Goal: Information Seeking & Learning: Learn about a topic

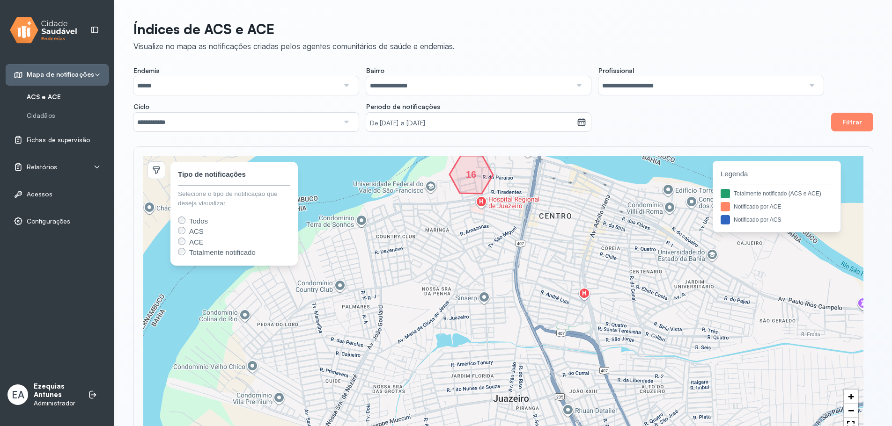
click at [65, 166] on div "Relatórios" at bounding box center [57, 166] width 87 height 9
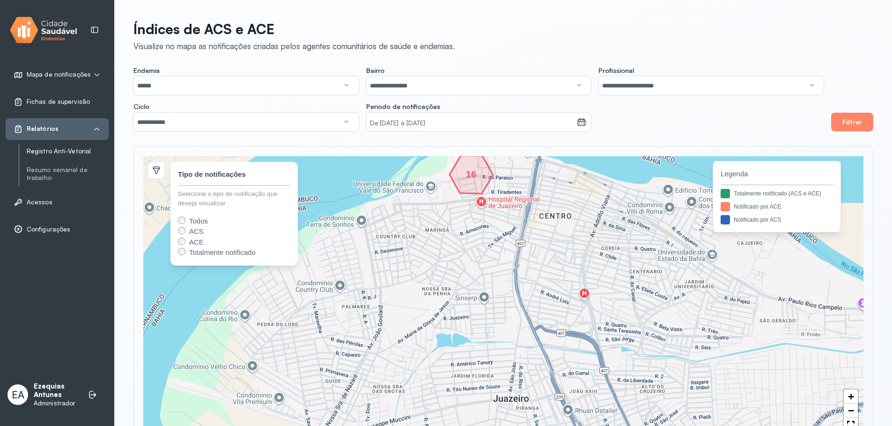
click at [58, 151] on link "Registro Anti-Vetorial" at bounding box center [68, 151] width 82 height 8
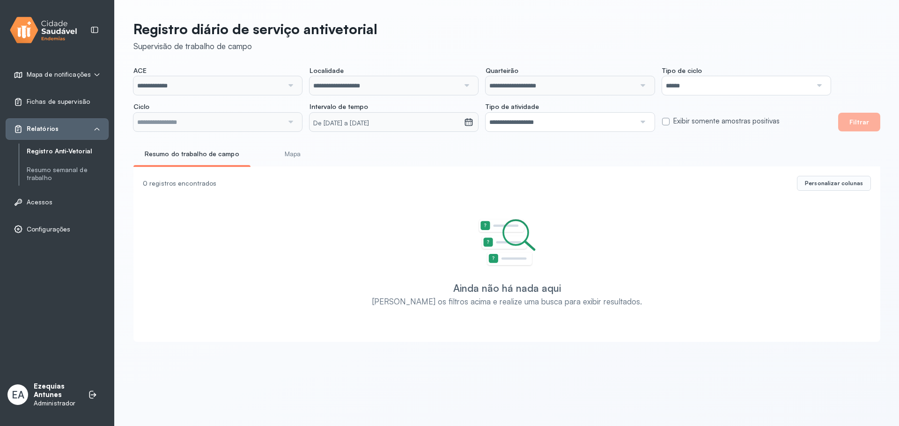
type input "**********"
click at [832, 186] on span "Personalizar colunas" at bounding box center [834, 183] width 58 height 7
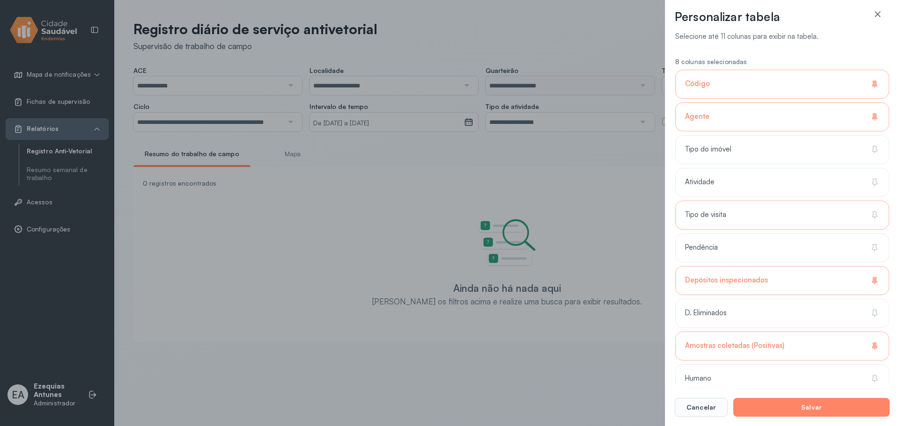
click at [747, 234] on div "Tipo de visita" at bounding box center [782, 248] width 214 height 29
click at [766, 201] on div "Atividade" at bounding box center [782, 215] width 214 height 29
click at [780, 266] on div "Pendência" at bounding box center [782, 280] width 214 height 29
click at [795, 410] on button "Salvar" at bounding box center [811, 407] width 156 height 19
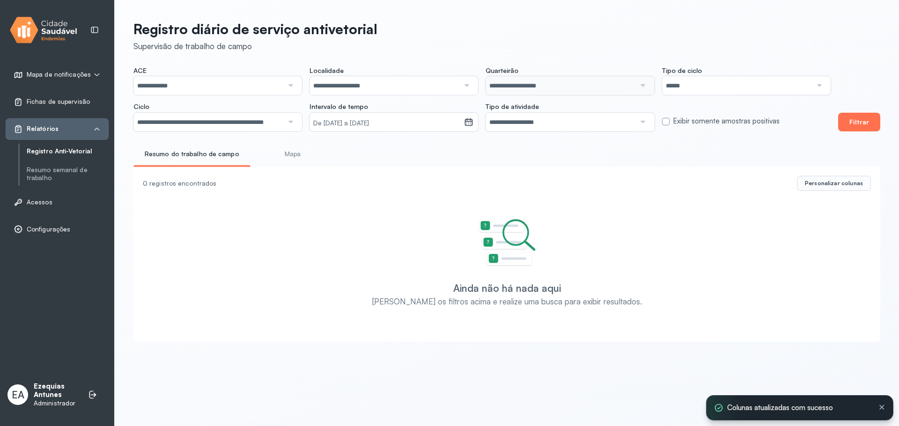
click at [852, 116] on button "Filtrar" at bounding box center [859, 122] width 42 height 19
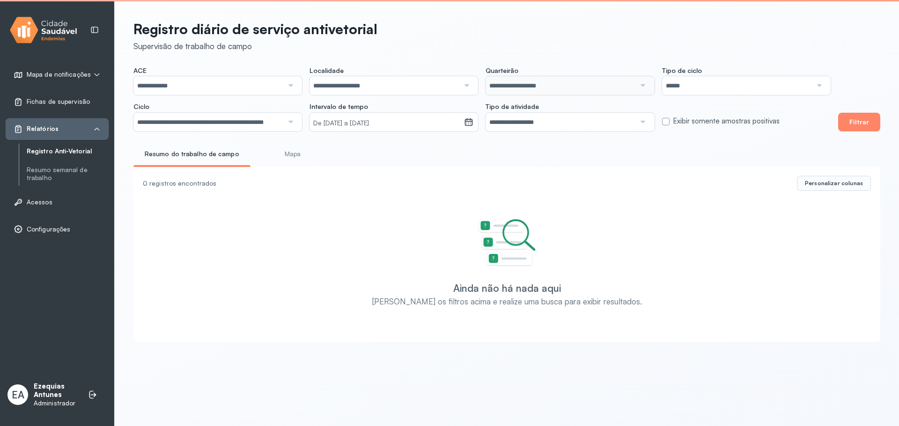
click at [238, 129] on input "**********" at bounding box center [208, 122] width 150 height 19
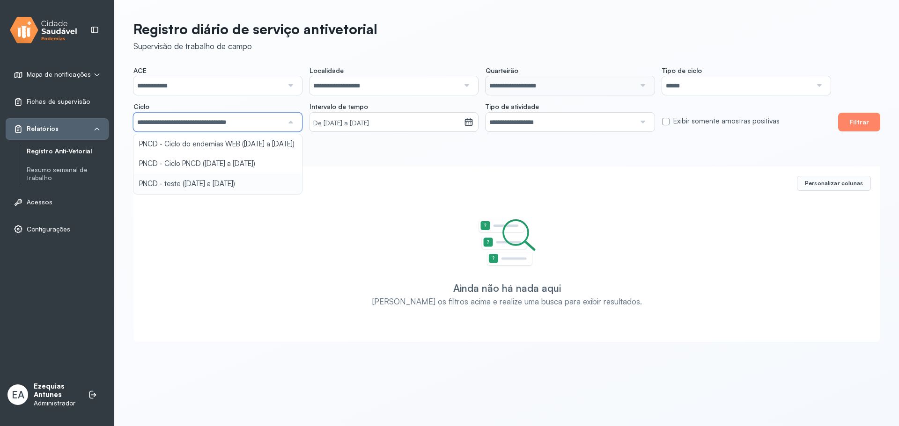
click at [211, 192] on div "**********" at bounding box center [507, 178] width 784 height 357
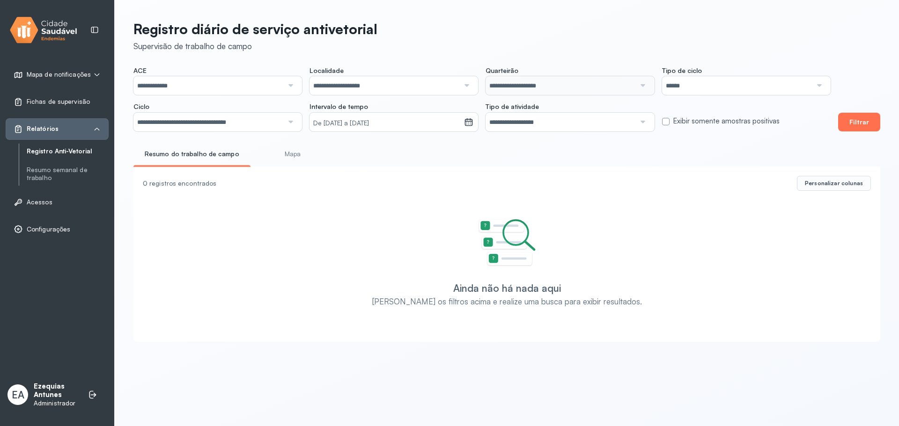
click at [854, 121] on button "Filtrar" at bounding box center [859, 122] width 42 height 19
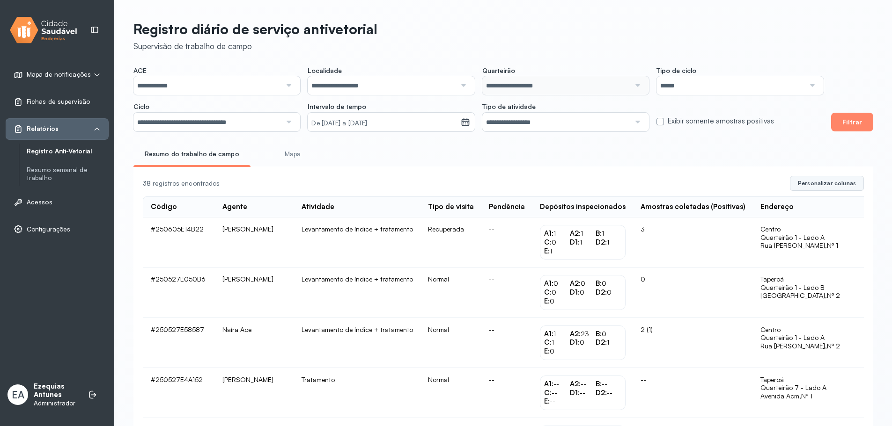
click at [842, 184] on span "Personalizar colunas" at bounding box center [827, 183] width 58 height 7
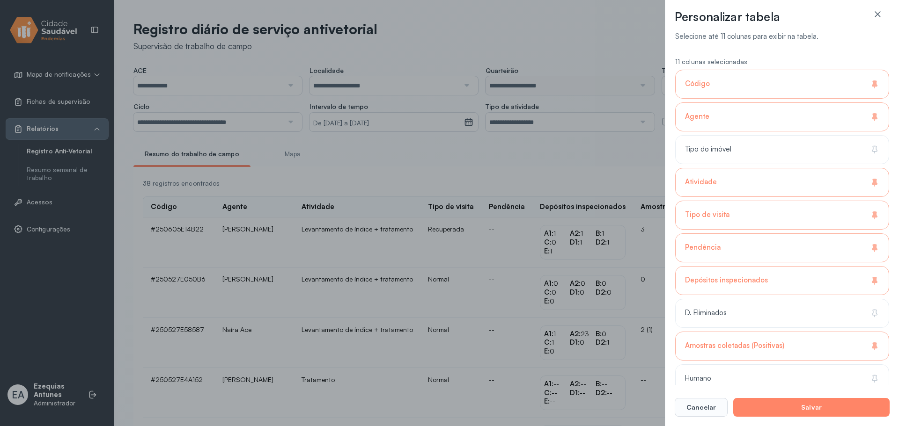
click at [750, 115] on div "Agente" at bounding box center [782, 117] width 214 height 29
click at [735, 201] on div "Atividade" at bounding box center [782, 215] width 214 height 29
click at [724, 234] on div "Tipo de visita" at bounding box center [782, 248] width 214 height 29
click at [719, 266] on div "Pendência" at bounding box center [782, 280] width 214 height 29
drag, startPoint x: 726, startPoint y: 278, endPoint x: 733, endPoint y: 264, distance: 15.1
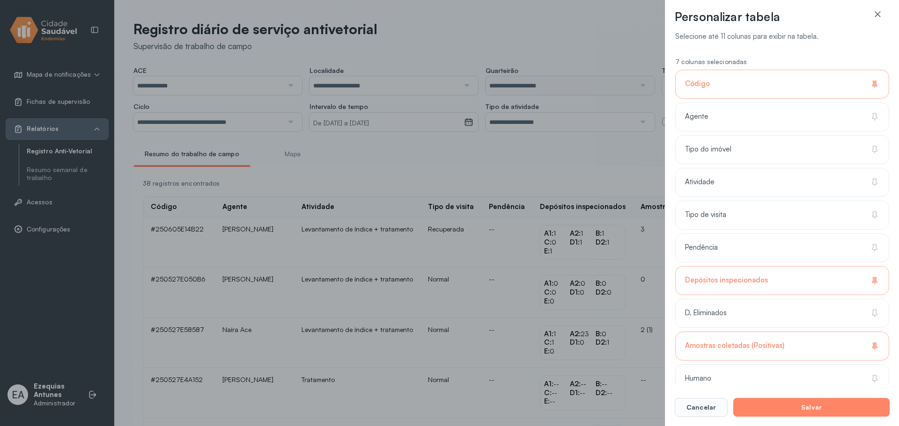
click at [726, 278] on span "Depósitos inspecionados" at bounding box center [726, 280] width 83 height 9
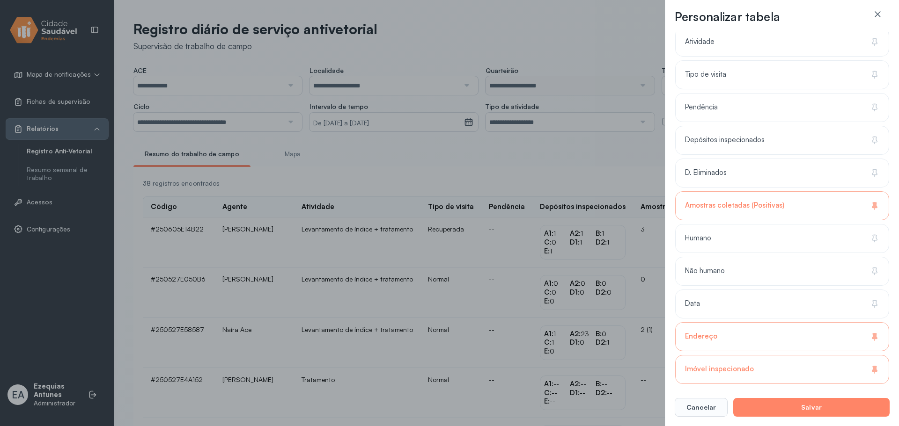
click at [762, 213] on div "Amostras coletadas (Positivas)" at bounding box center [782, 205] width 214 height 29
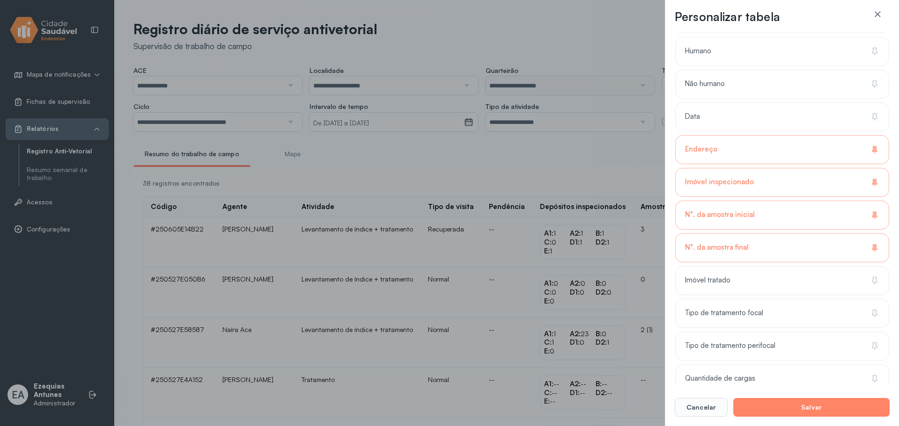
click at [747, 168] on div "Endereço" at bounding box center [782, 182] width 214 height 29
click at [720, 178] on span "Imóvel inspecionado" at bounding box center [719, 182] width 69 height 9
click at [701, 234] on div "N°. da amostra inicial" at bounding box center [782, 248] width 214 height 29
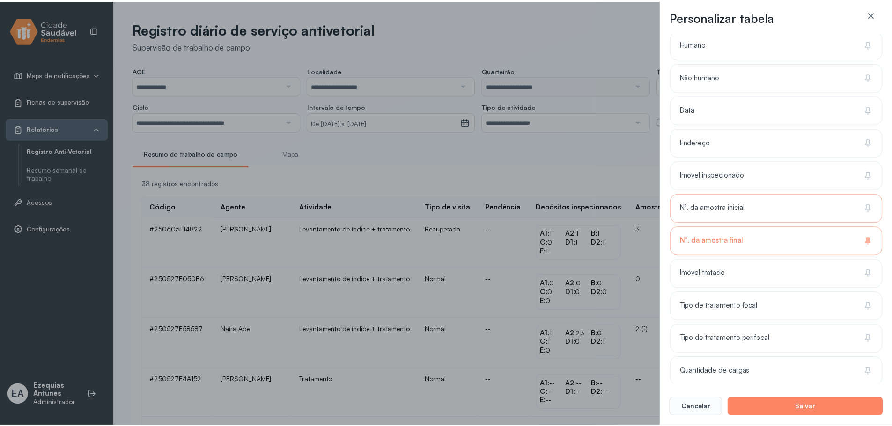
scroll to position [340, 0]
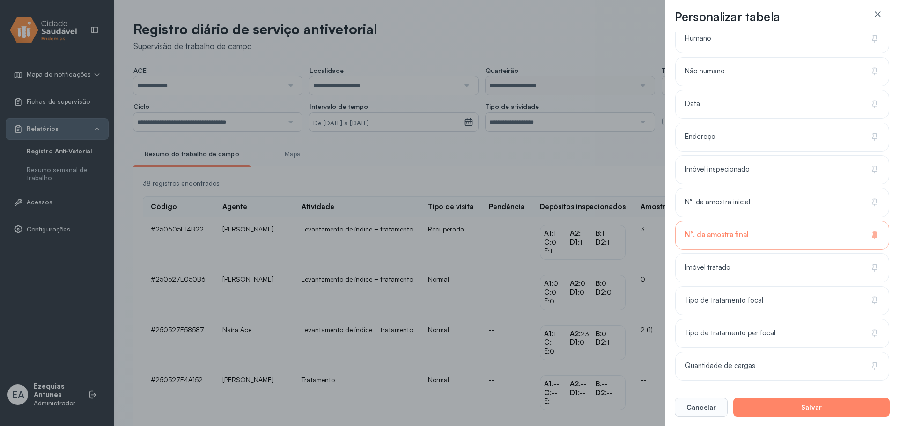
click at [719, 231] on span "N°. da amostra final" at bounding box center [717, 235] width 64 height 9
click at [810, 409] on button "Salvar" at bounding box center [811, 407] width 156 height 19
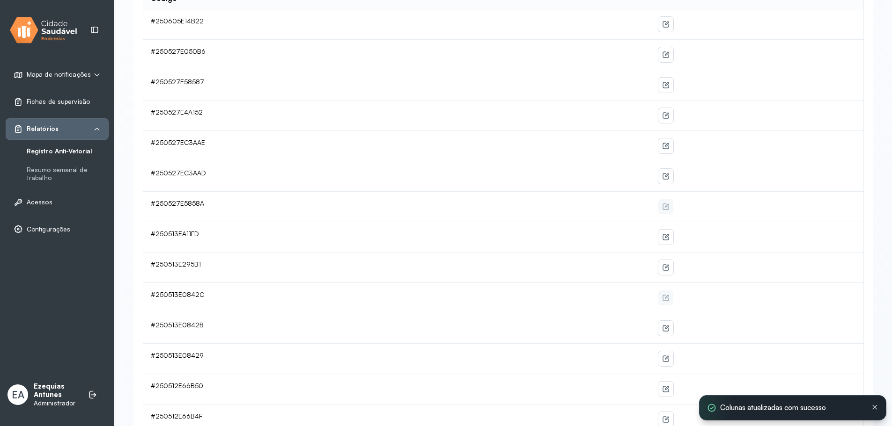
scroll to position [0, 0]
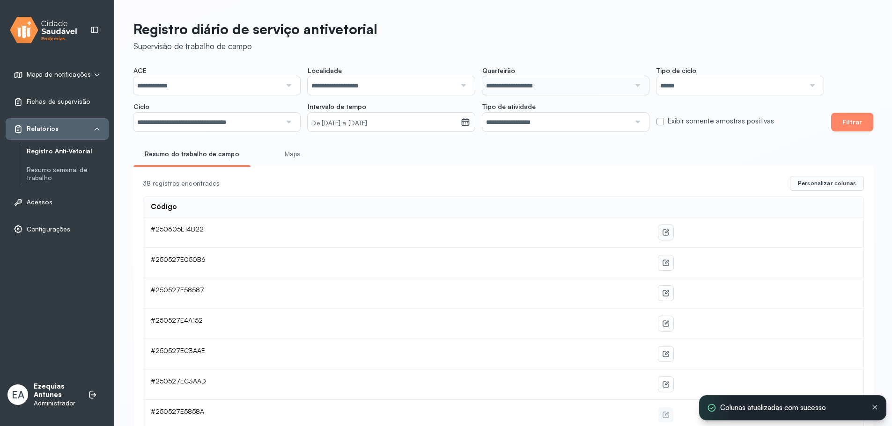
click at [664, 230] on button at bounding box center [665, 232] width 15 height 15
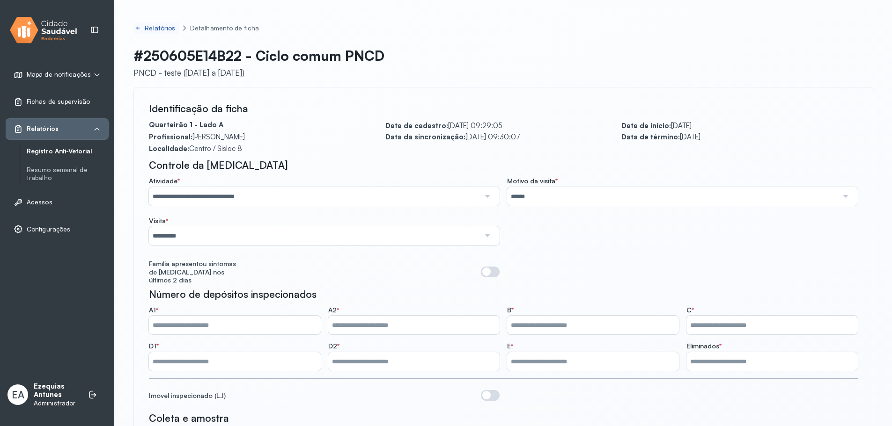
click at [153, 29] on div "Relatórios" at bounding box center [161, 28] width 32 height 8
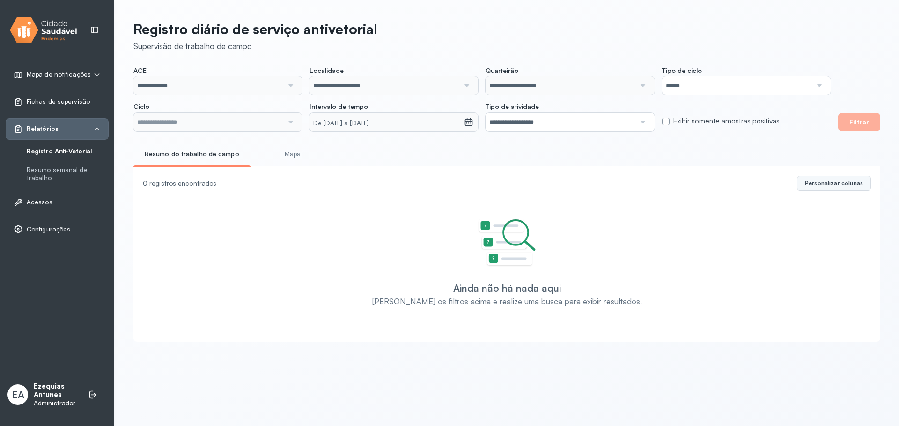
click at [819, 187] on span "Personalizar colunas" at bounding box center [834, 183] width 58 height 7
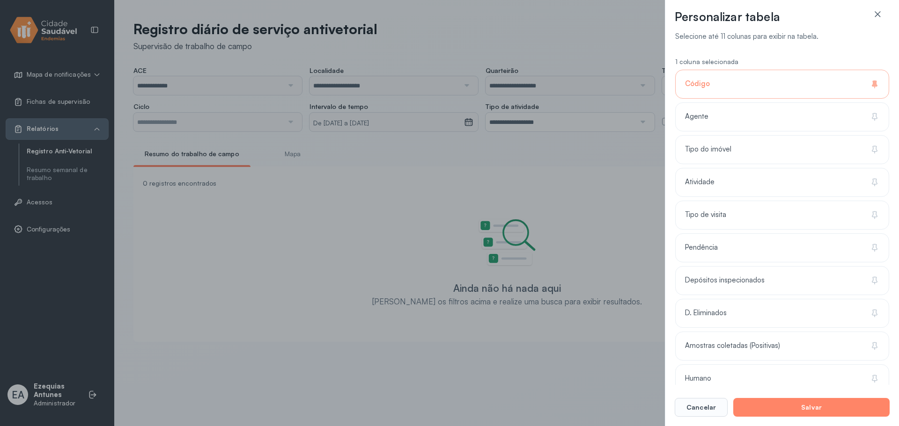
type input "**********"
click at [725, 153] on span "Tipo do imóvel" at bounding box center [708, 149] width 46 height 9
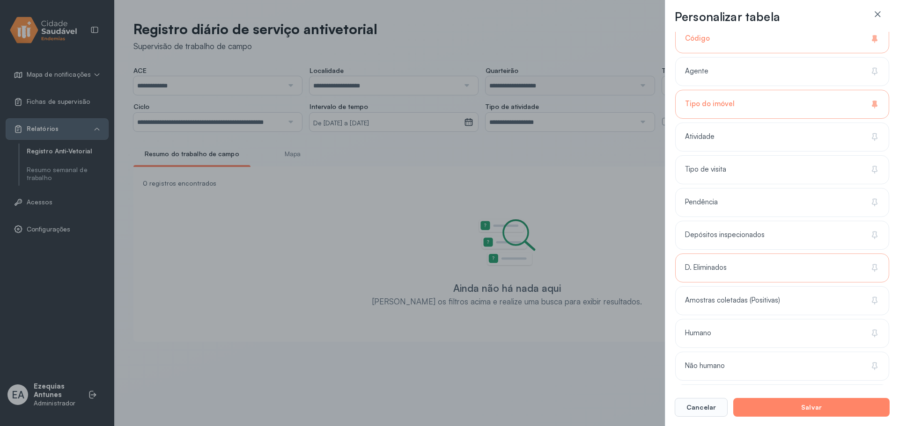
scroll to position [94, 0]
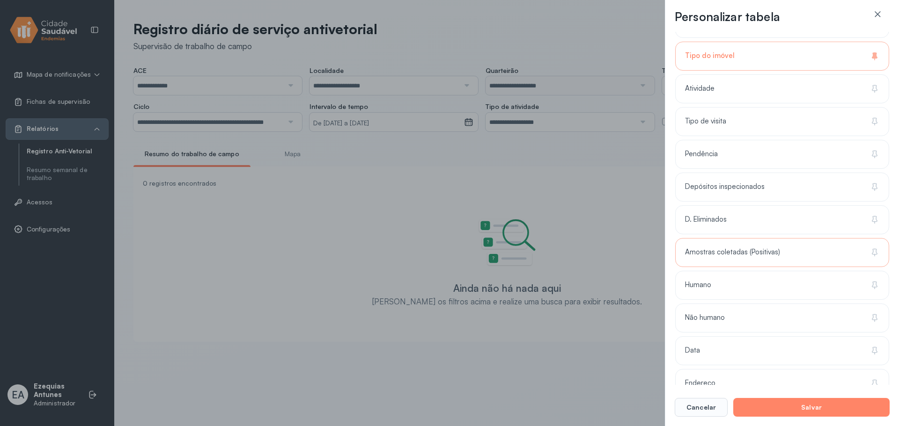
click at [747, 257] on span "Amostras coletadas (Positivas)" at bounding box center [732, 252] width 95 height 9
click at [733, 304] on div "Humano" at bounding box center [782, 318] width 214 height 29
click at [729, 337] on div "Não humano" at bounding box center [782, 351] width 214 height 29
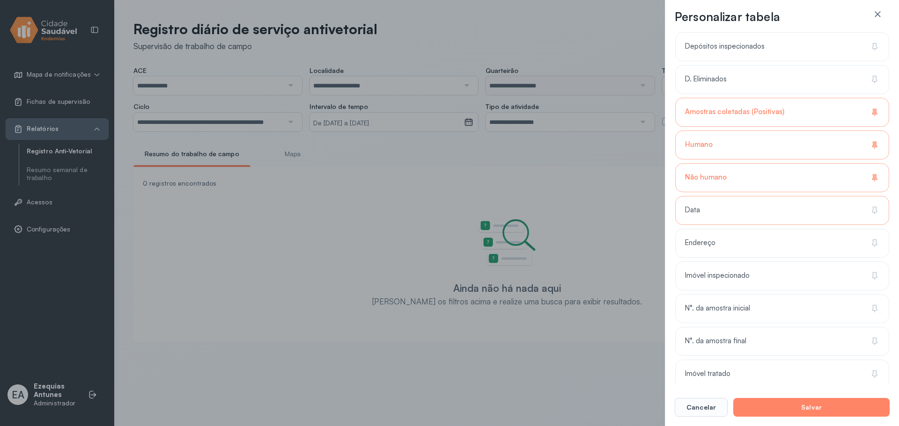
click at [719, 229] on div "Data" at bounding box center [782, 243] width 214 height 29
click at [723, 262] on div "Endereço" at bounding box center [782, 276] width 214 height 29
click at [794, 396] on footer "Cancelar Salvar" at bounding box center [782, 401] width 215 height 32
click at [789, 407] on button "Salvar" at bounding box center [811, 407] width 156 height 19
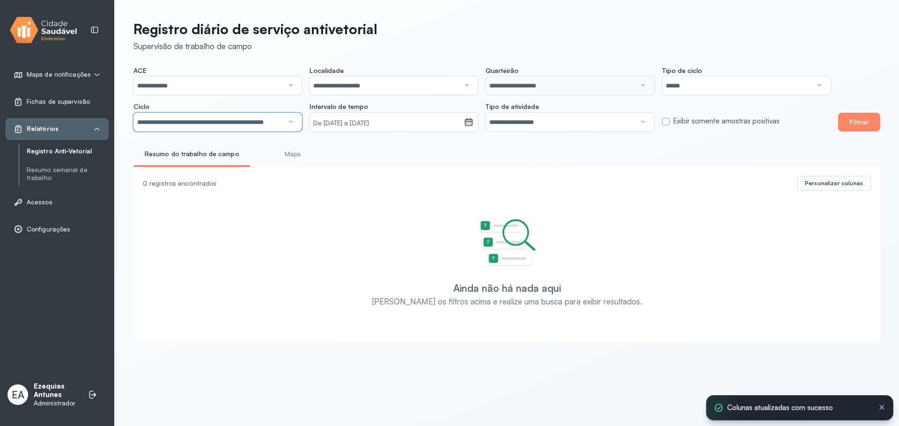
click at [256, 123] on input "**********" at bounding box center [208, 122] width 150 height 19
click at [205, 193] on div "**********" at bounding box center [507, 178] width 784 height 357
click at [849, 123] on button "Filtrar" at bounding box center [859, 122] width 42 height 19
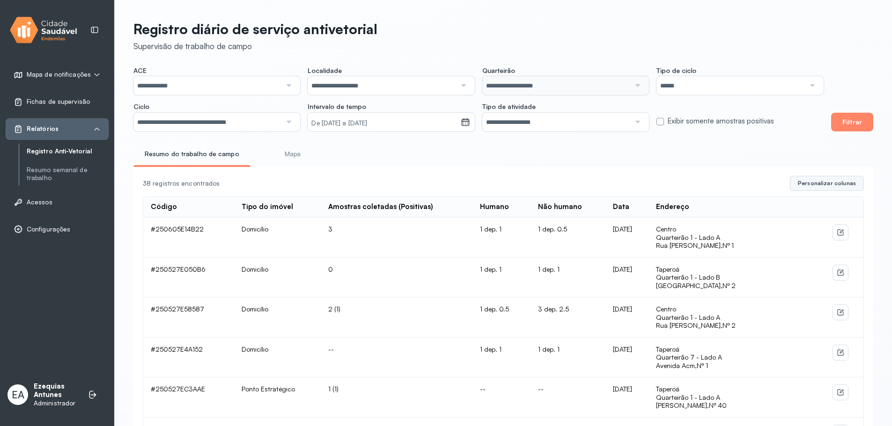
click at [837, 187] on span "Personalizar colunas" at bounding box center [827, 183] width 58 height 7
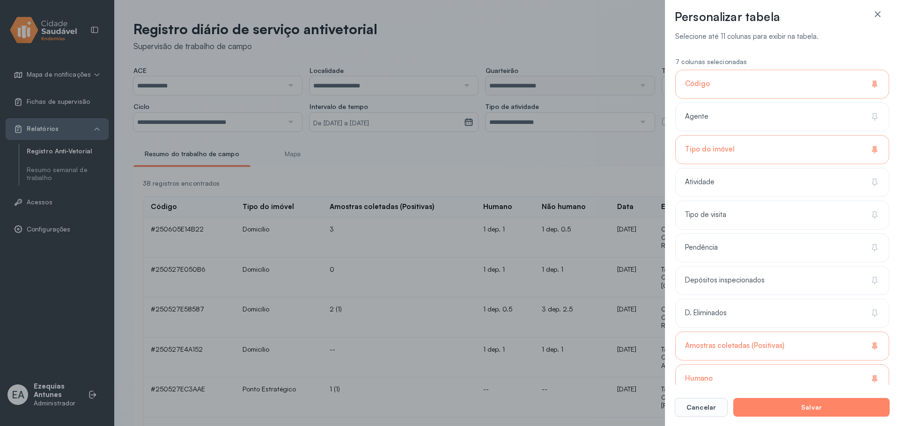
click at [788, 161] on div "Tipo do imóvel" at bounding box center [782, 149] width 214 height 29
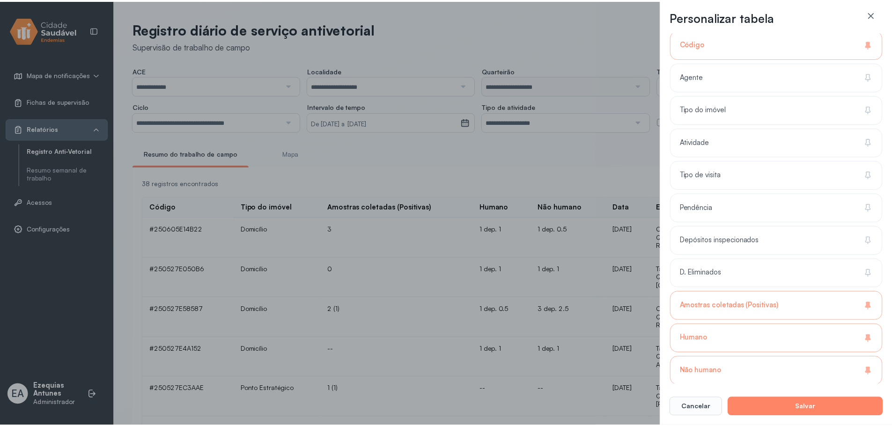
scroll to position [94, 0]
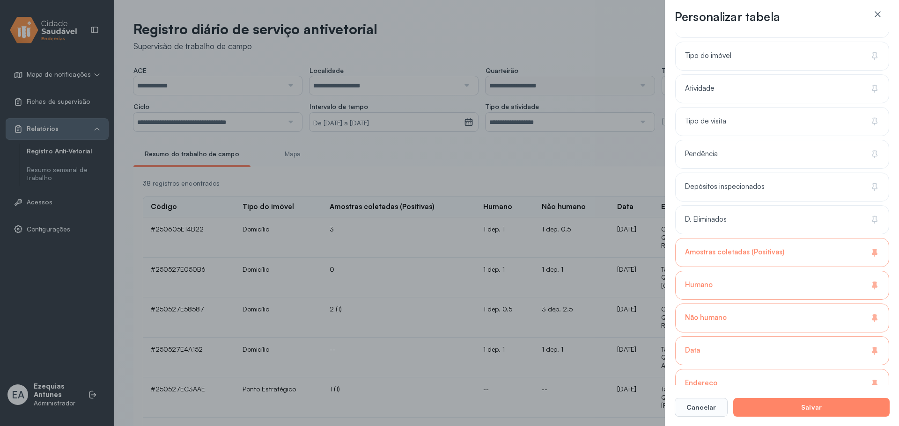
drag, startPoint x: 749, startPoint y: 256, endPoint x: 739, endPoint y: 283, distance: 28.6
click at [747, 271] on div "Amostras coletadas (Positivas)" at bounding box center [782, 285] width 214 height 29
drag, startPoint x: 735, startPoint y: 297, endPoint x: 730, endPoint y: 316, distance: 19.5
click at [735, 300] on div "5 colunas selecionadas Código Agente Tipo do imóvel Atividade Tipo de visita Pe…" at bounding box center [782, 295] width 214 height 673
click at [725, 337] on div "Não humano" at bounding box center [782, 351] width 214 height 29
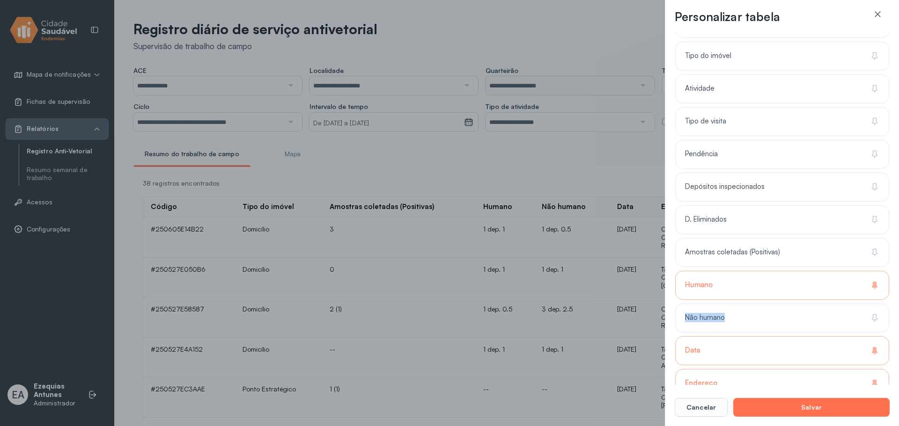
click at [787, 410] on button "Salvar" at bounding box center [811, 407] width 156 height 19
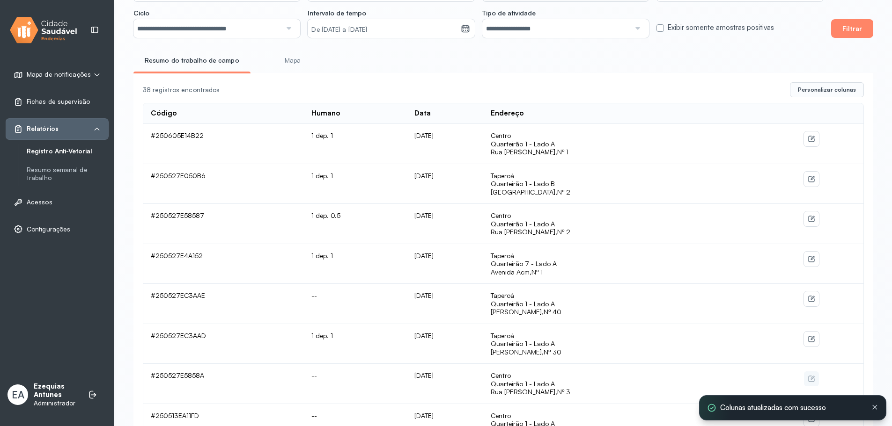
scroll to position [0, 0]
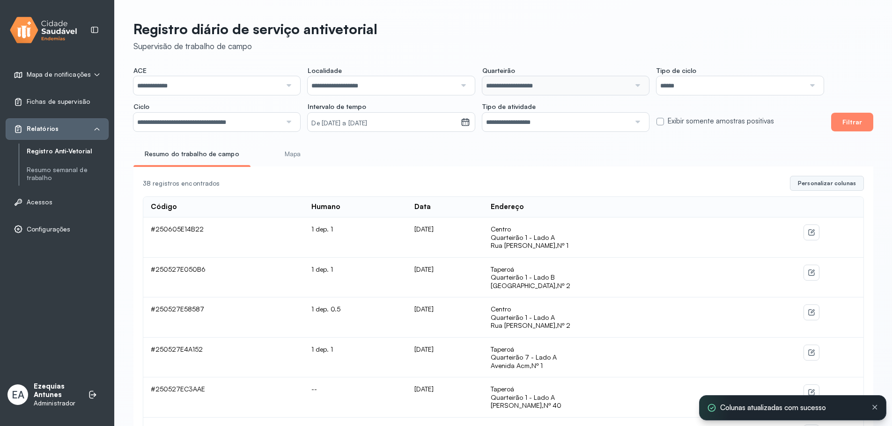
click at [819, 184] on span "Personalizar colunas" at bounding box center [827, 183] width 58 height 7
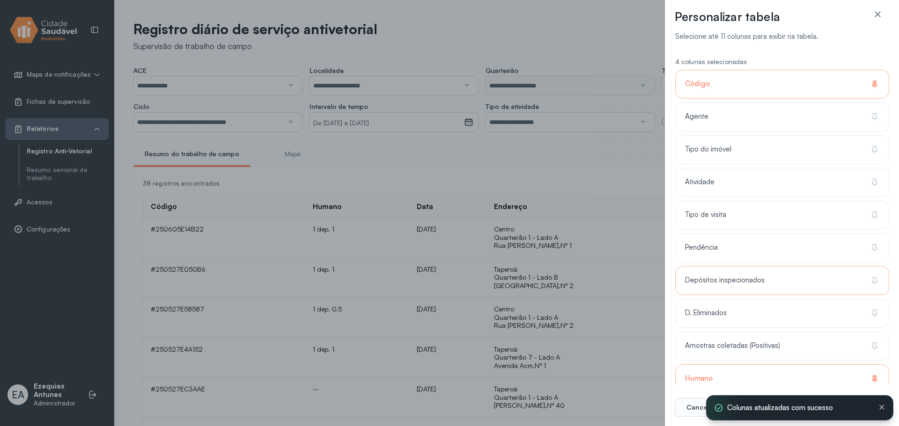
click at [755, 299] on div "Depósitos inspecionados" at bounding box center [782, 313] width 214 height 29
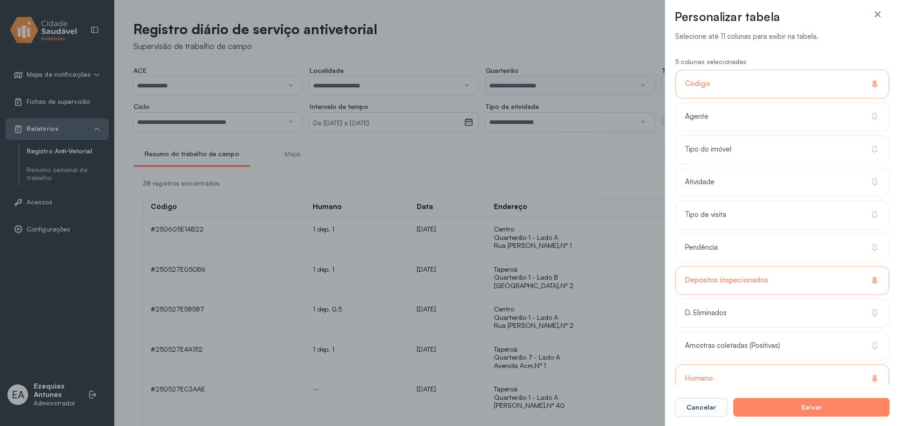
drag, startPoint x: 883, startPoint y: 409, endPoint x: 876, endPoint y: 417, distance: 10.6
click at [882, 410] on icon at bounding box center [881, 413] width 7 height 8
drag, startPoint x: 850, startPoint y: 409, endPoint x: 822, endPoint y: 408, distance: 27.2
click at [848, 409] on button "Salvar" at bounding box center [811, 407] width 156 height 19
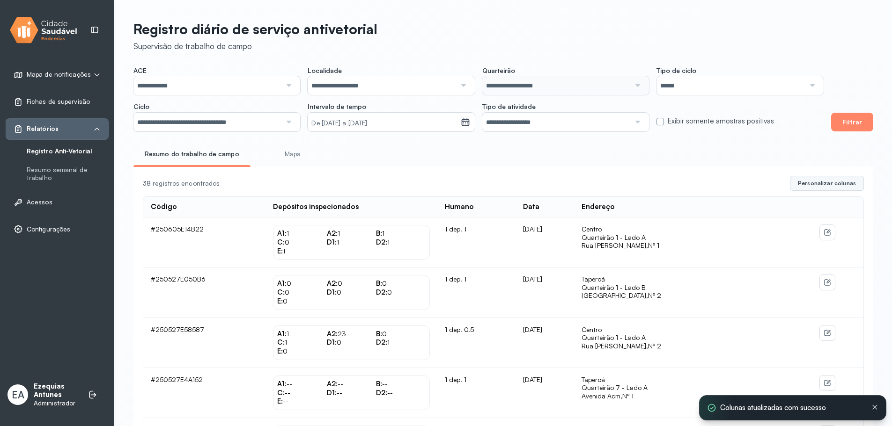
click at [853, 185] on span "Personalizar colunas" at bounding box center [827, 183] width 58 height 7
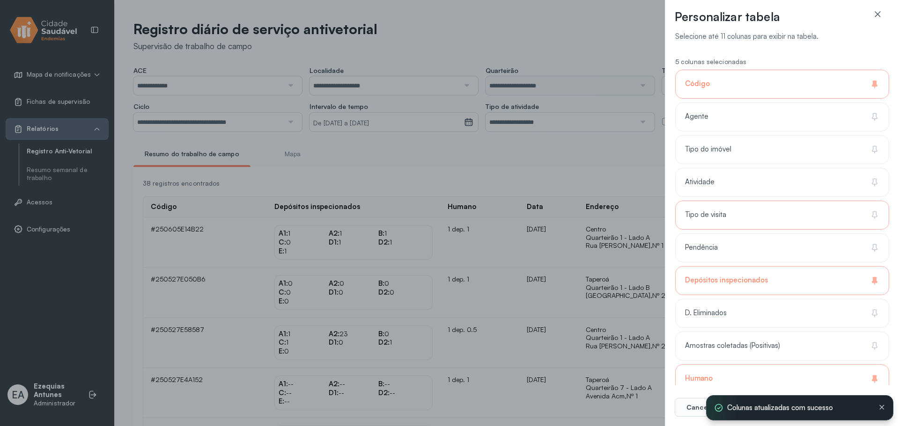
click at [736, 234] on div "Tipo de visita" at bounding box center [782, 248] width 214 height 29
click at [884, 411] on div "Colunas atualizadas com sucesso" at bounding box center [799, 408] width 171 height 9
click at [879, 406] on icon at bounding box center [881, 408] width 7 height 8
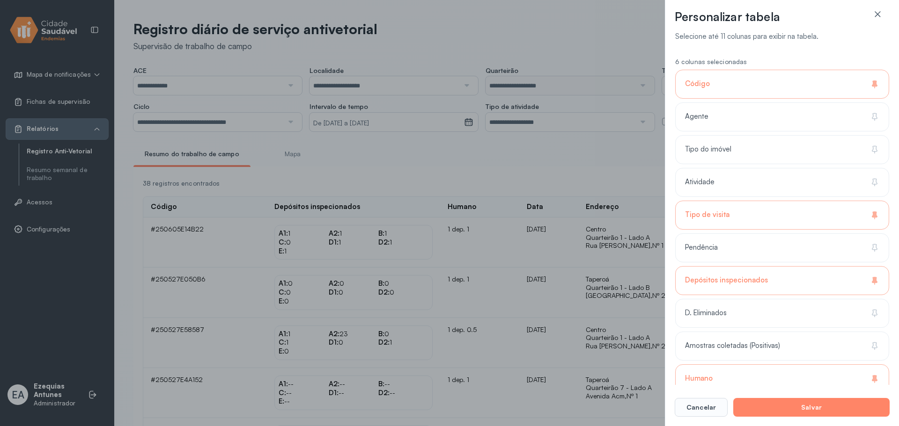
click at [837, 405] on button "Salvar" at bounding box center [811, 407] width 156 height 19
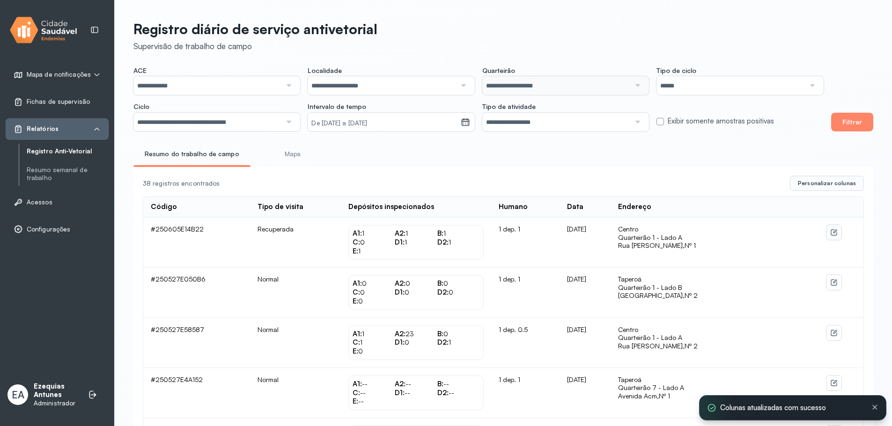
click at [829, 240] on button at bounding box center [833, 232] width 15 height 15
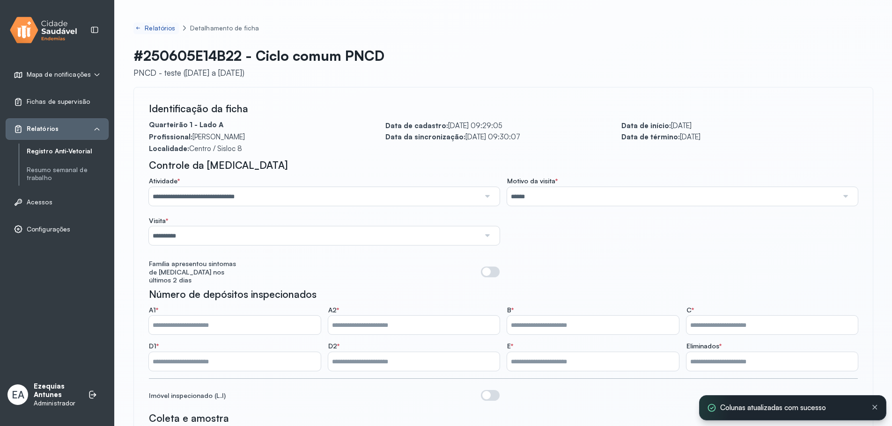
click at [136, 31] on icon at bounding box center [138, 27] width 6 height 7
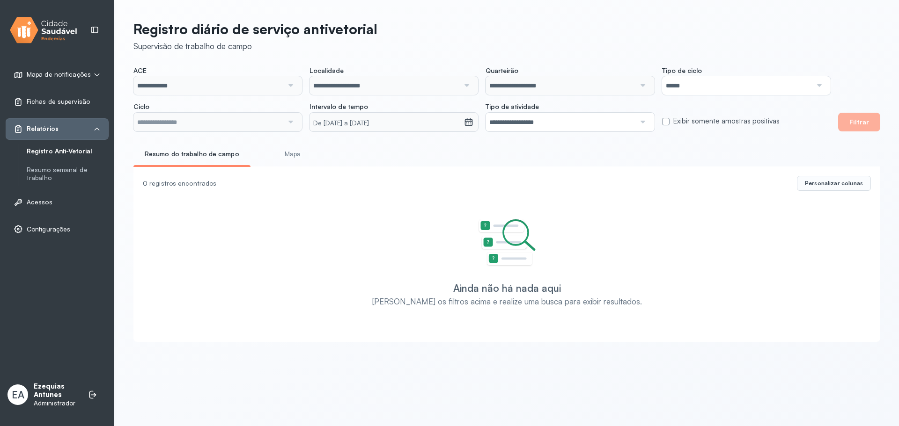
type input "**********"
click at [240, 123] on input "**********" at bounding box center [208, 122] width 150 height 19
click at [203, 190] on div "**********" at bounding box center [507, 178] width 784 height 357
click at [865, 117] on button "Filtrar" at bounding box center [859, 122] width 42 height 19
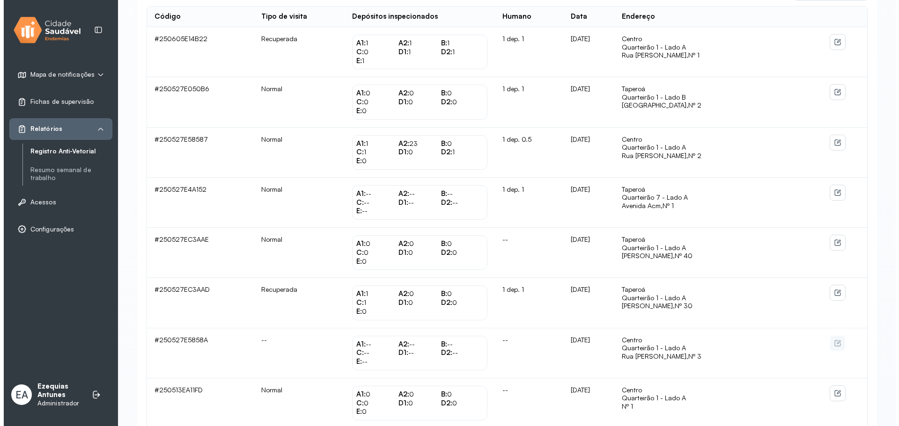
scroll to position [94, 0]
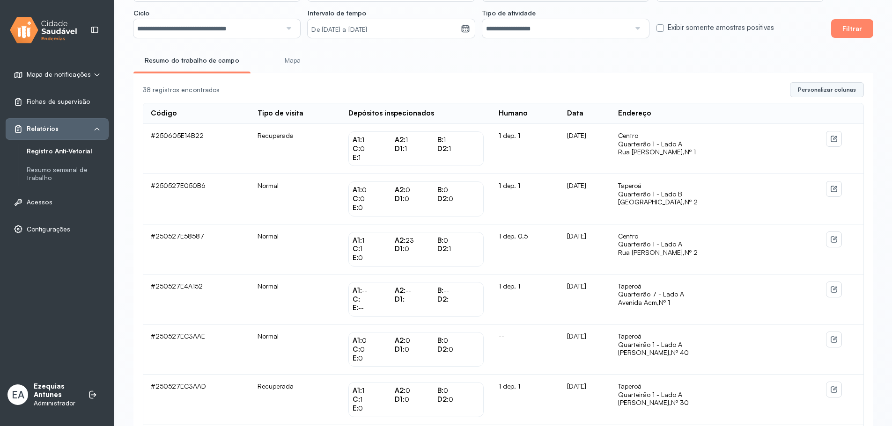
click at [827, 90] on span "Personalizar colunas" at bounding box center [827, 89] width 58 height 7
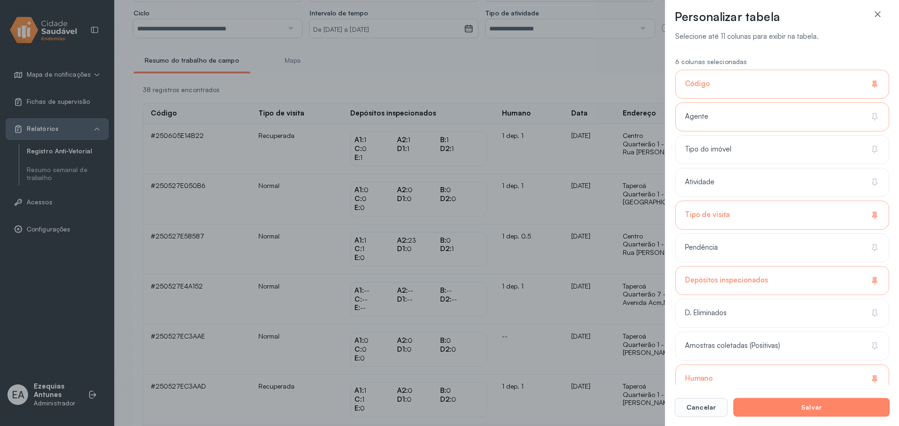
click at [731, 135] on div "Agente" at bounding box center [782, 149] width 214 height 29
click at [730, 168] on div "Tipo do imóvel" at bounding box center [782, 182] width 214 height 29
click at [719, 201] on div "Atividade" at bounding box center [782, 215] width 214 height 29
click at [788, 409] on button "Salvar" at bounding box center [811, 407] width 156 height 19
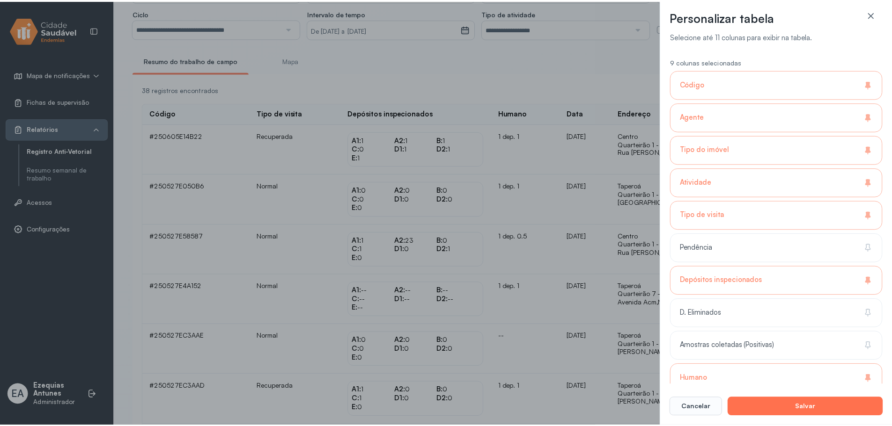
scroll to position [0, 0]
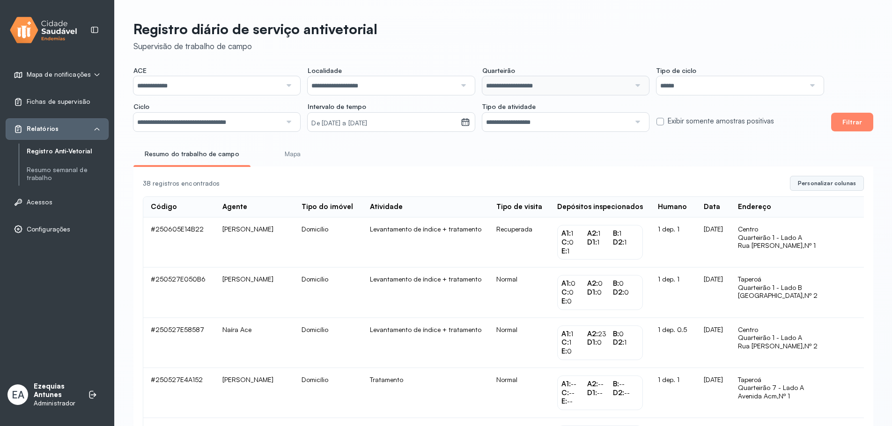
click at [861, 181] on button "Personalizar colunas" at bounding box center [827, 183] width 74 height 15
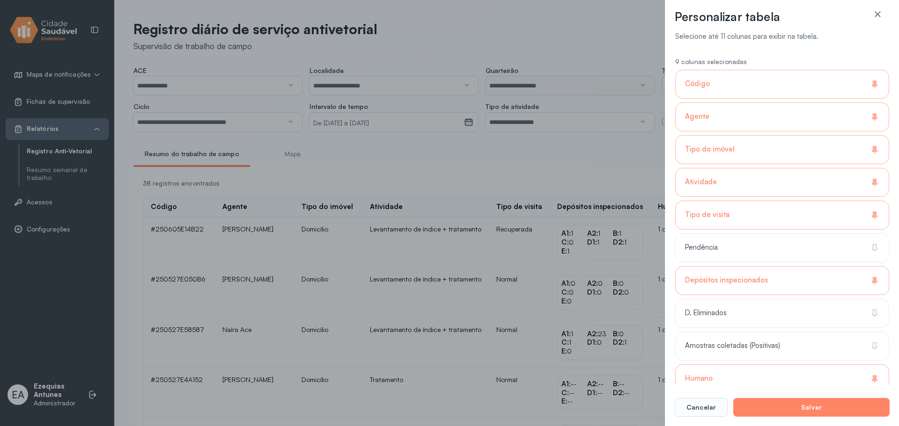
click at [778, 103] on div "Código" at bounding box center [782, 117] width 214 height 29
click at [785, 135] on div "Agente" at bounding box center [782, 149] width 214 height 29
click at [776, 168] on div "Tipo do imóvel" at bounding box center [782, 182] width 214 height 29
click at [756, 201] on div "Atividade" at bounding box center [782, 215] width 214 height 29
click at [745, 216] on div "Tipo de visita" at bounding box center [782, 215] width 214 height 29
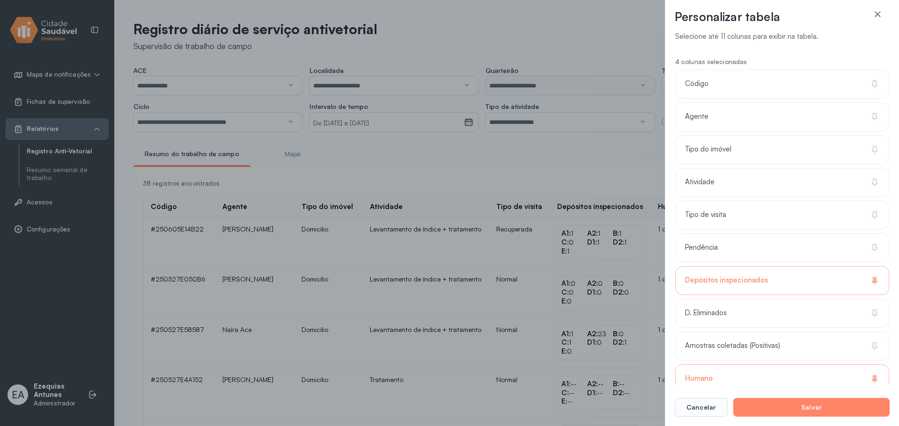
click at [620, 72] on div "Personalizar tabela Selecione até 11 colunas para exibir na tabela. 4 colunas s…" at bounding box center [449, 213] width 899 height 426
click at [593, 47] on div "Personalizar tabela Selecione até 11 colunas para exibir na tabela. 4 colunas s…" at bounding box center [449, 213] width 899 height 426
click at [876, 15] on icon at bounding box center [877, 14] width 6 height 6
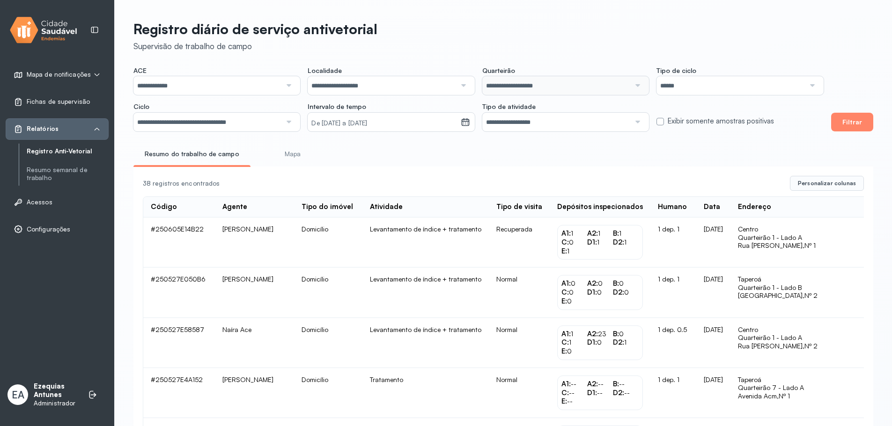
click at [297, 157] on link "Mapa" at bounding box center [292, 154] width 69 height 15
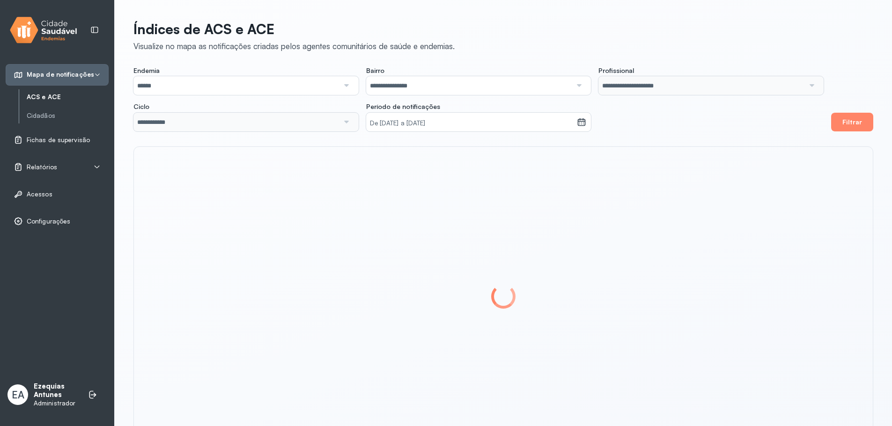
click at [51, 168] on span "Relatórios" at bounding box center [42, 167] width 30 height 8
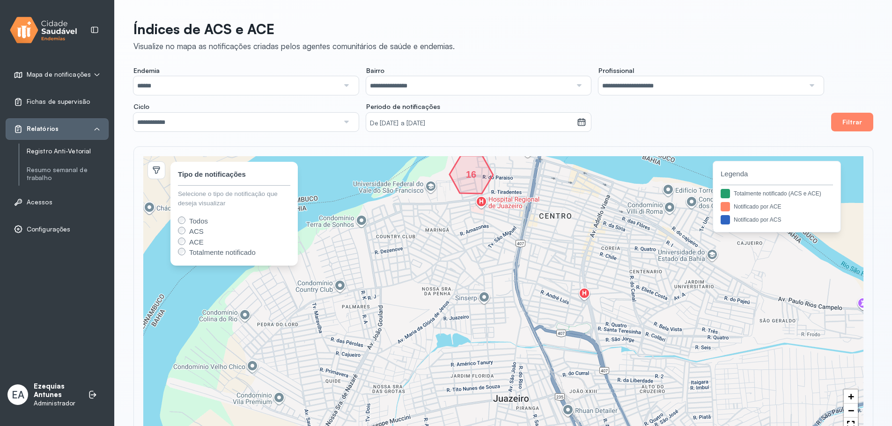
click at [67, 147] on link "Registro Anti-Vetorial" at bounding box center [68, 152] width 82 height 12
click at [60, 153] on link "Registro Anti-Vetorial" at bounding box center [68, 151] width 82 height 8
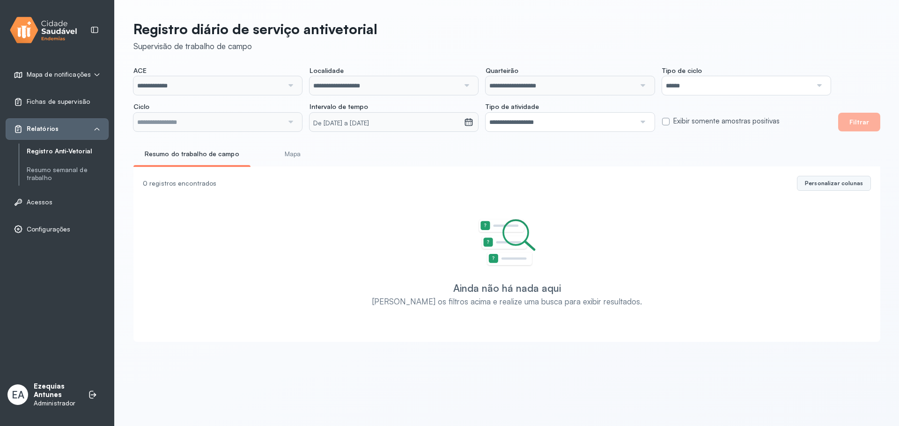
click at [836, 187] on span "Personalizar colunas" at bounding box center [834, 183] width 58 height 7
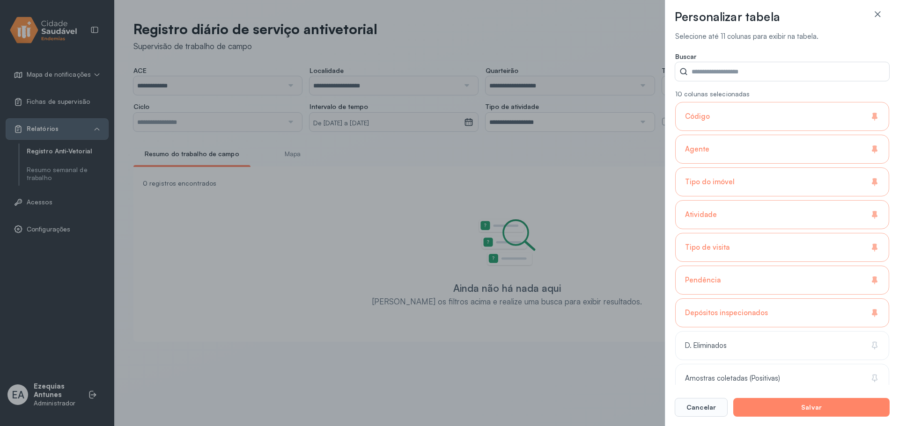
type input "**********"
click at [754, 67] on input "Intervalo de tempo" at bounding box center [788, 71] width 201 height 19
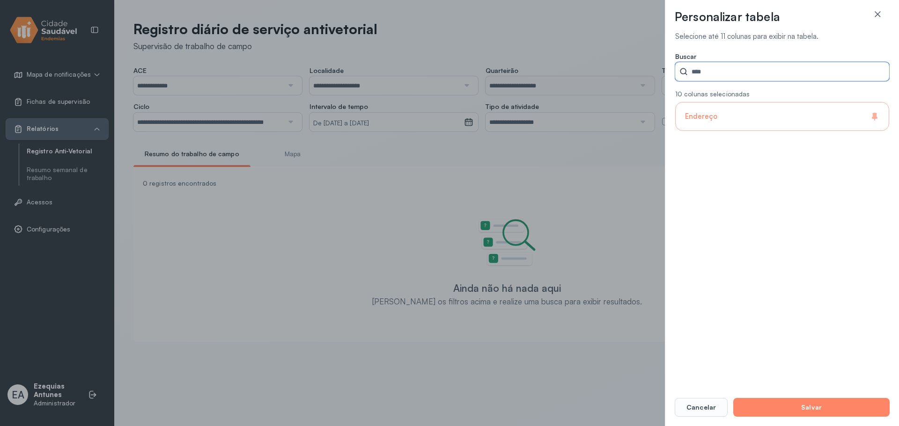
click at [770, 110] on div "Endereço" at bounding box center [782, 116] width 214 height 29
click at [722, 69] on input "****" at bounding box center [788, 71] width 201 height 19
type input "*"
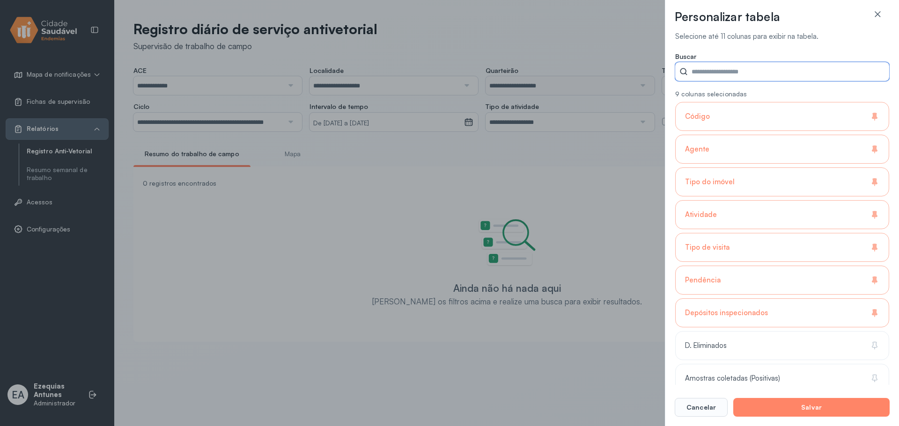
click at [734, 200] on div "Tipo do imóvel" at bounding box center [782, 214] width 214 height 29
click at [714, 266] on div "Tipo de visita" at bounding box center [782, 280] width 214 height 29
click at [725, 216] on div "Atividade" at bounding box center [782, 214] width 214 height 29
click at [723, 299] on div "Pendência" at bounding box center [782, 313] width 214 height 29
drag, startPoint x: 736, startPoint y: 318, endPoint x: 754, endPoint y: 328, distance: 19.9
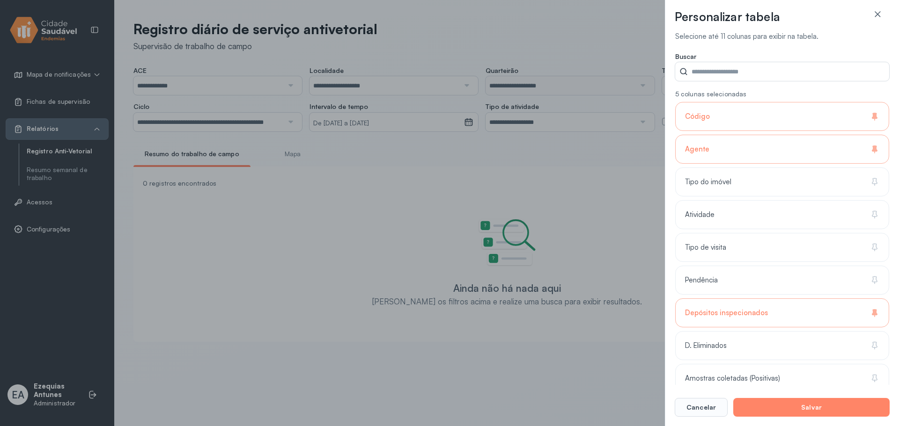
click at [737, 318] on div "Depósitos inspecionados" at bounding box center [782, 313] width 214 height 29
click at [792, 397] on div "Amostras coletadas (Positivas)" at bounding box center [782, 411] width 214 height 29
click at [793, 390] on footer "Cancelar Salvar" at bounding box center [782, 401] width 215 height 32
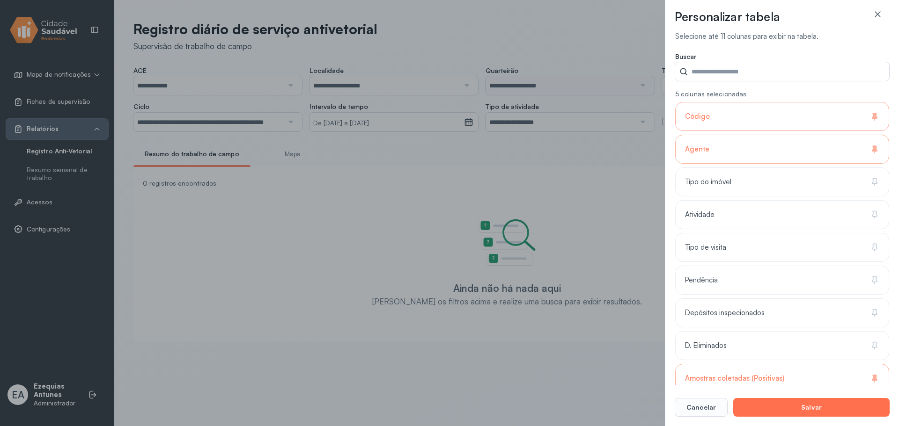
click at [796, 404] on button "Salvar" at bounding box center [811, 407] width 156 height 19
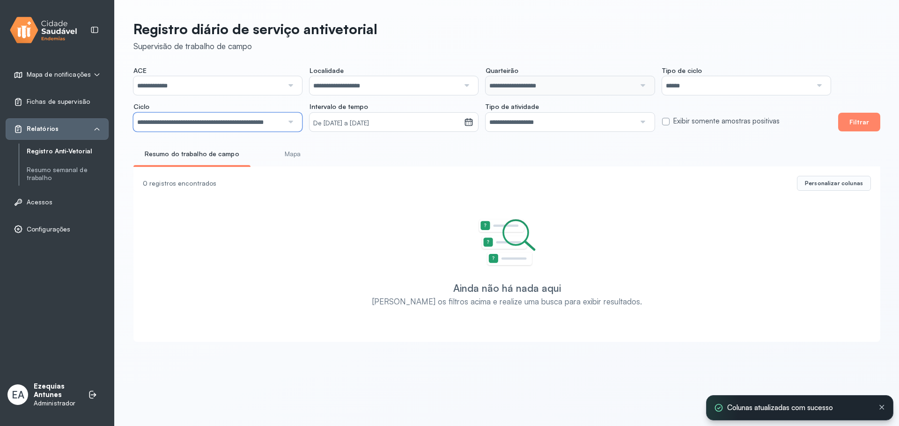
click at [218, 118] on input "**********" at bounding box center [208, 122] width 150 height 19
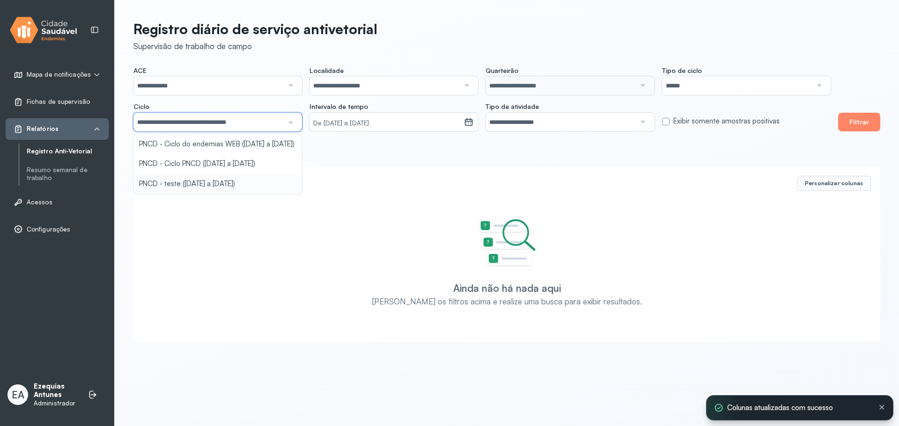
drag, startPoint x: 189, startPoint y: 184, endPoint x: 490, endPoint y: 131, distance: 305.2
click at [190, 185] on div "**********" at bounding box center [507, 178] width 784 height 357
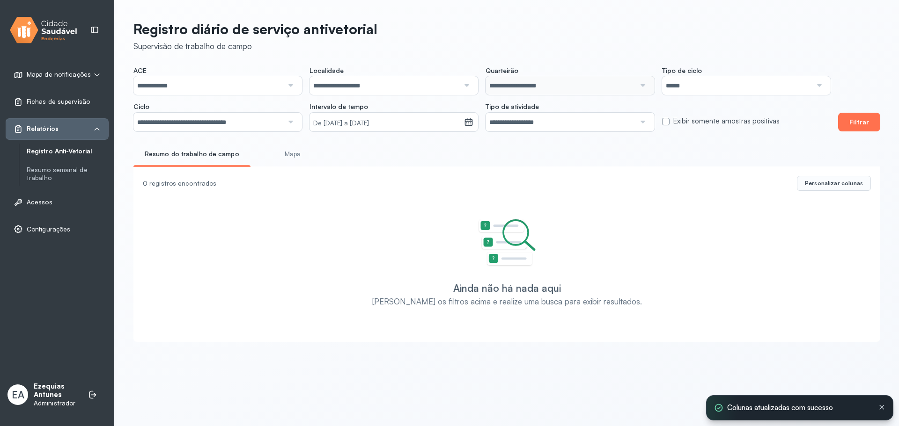
click at [859, 122] on button "Filtrar" at bounding box center [859, 122] width 42 height 19
